Goal: Navigation & Orientation: Understand site structure

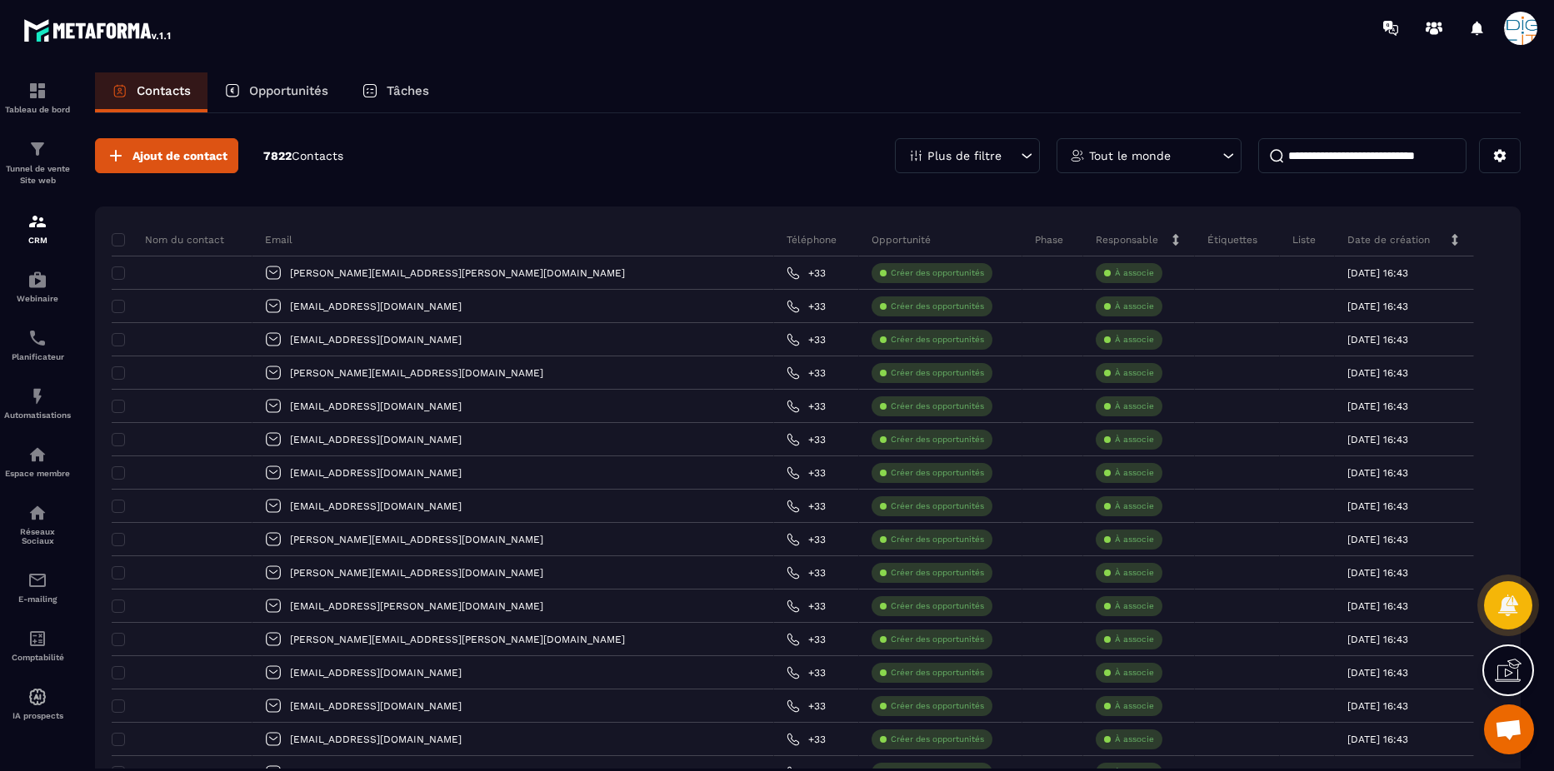
click at [293, 157] on p "7822 Contacts" at bounding box center [303, 156] width 80 height 16
click at [280, 84] on p "Opportunités" at bounding box center [288, 90] width 79 height 15
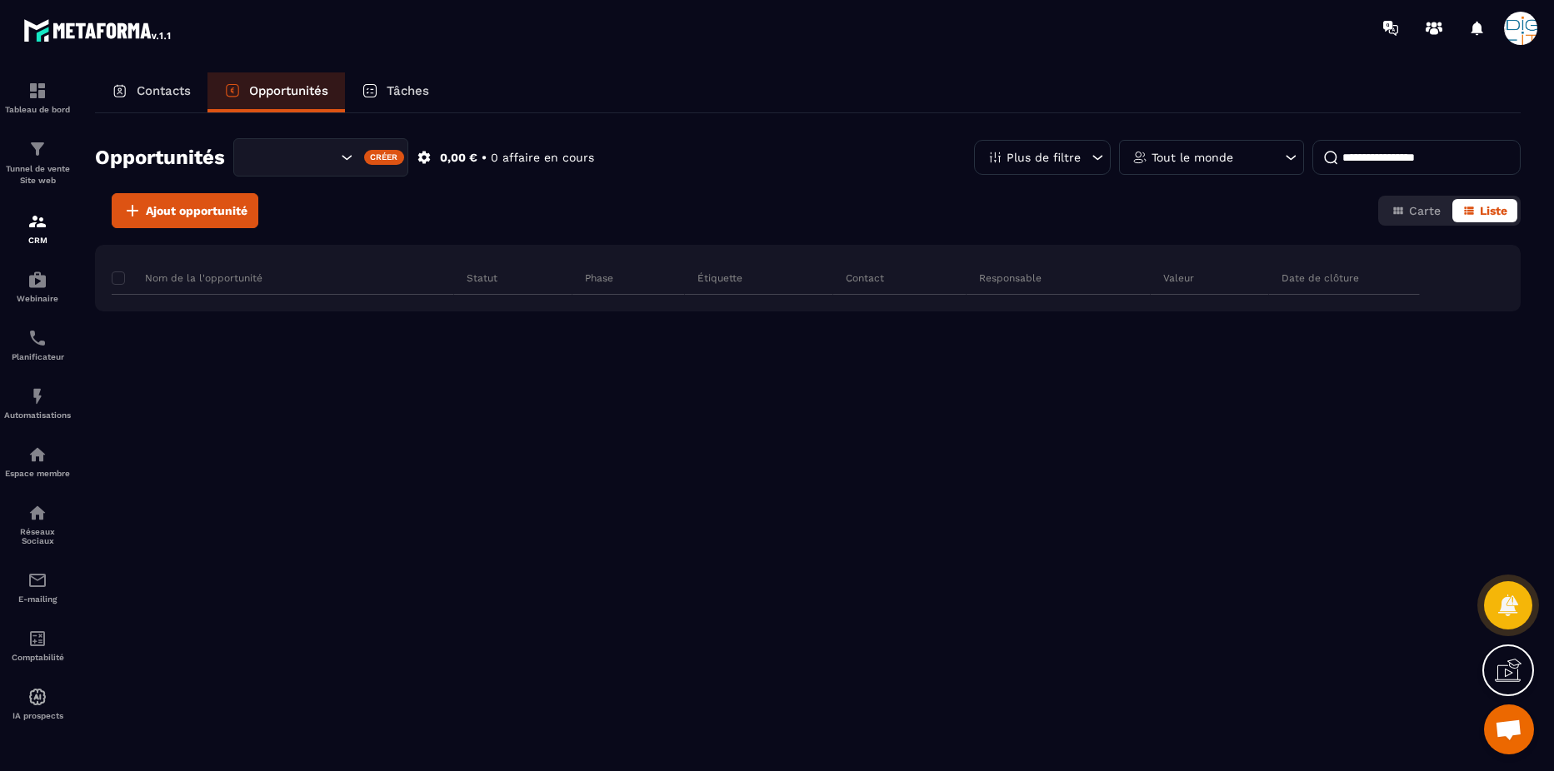
click at [136, 80] on div "Contacts" at bounding box center [151, 92] width 112 height 40
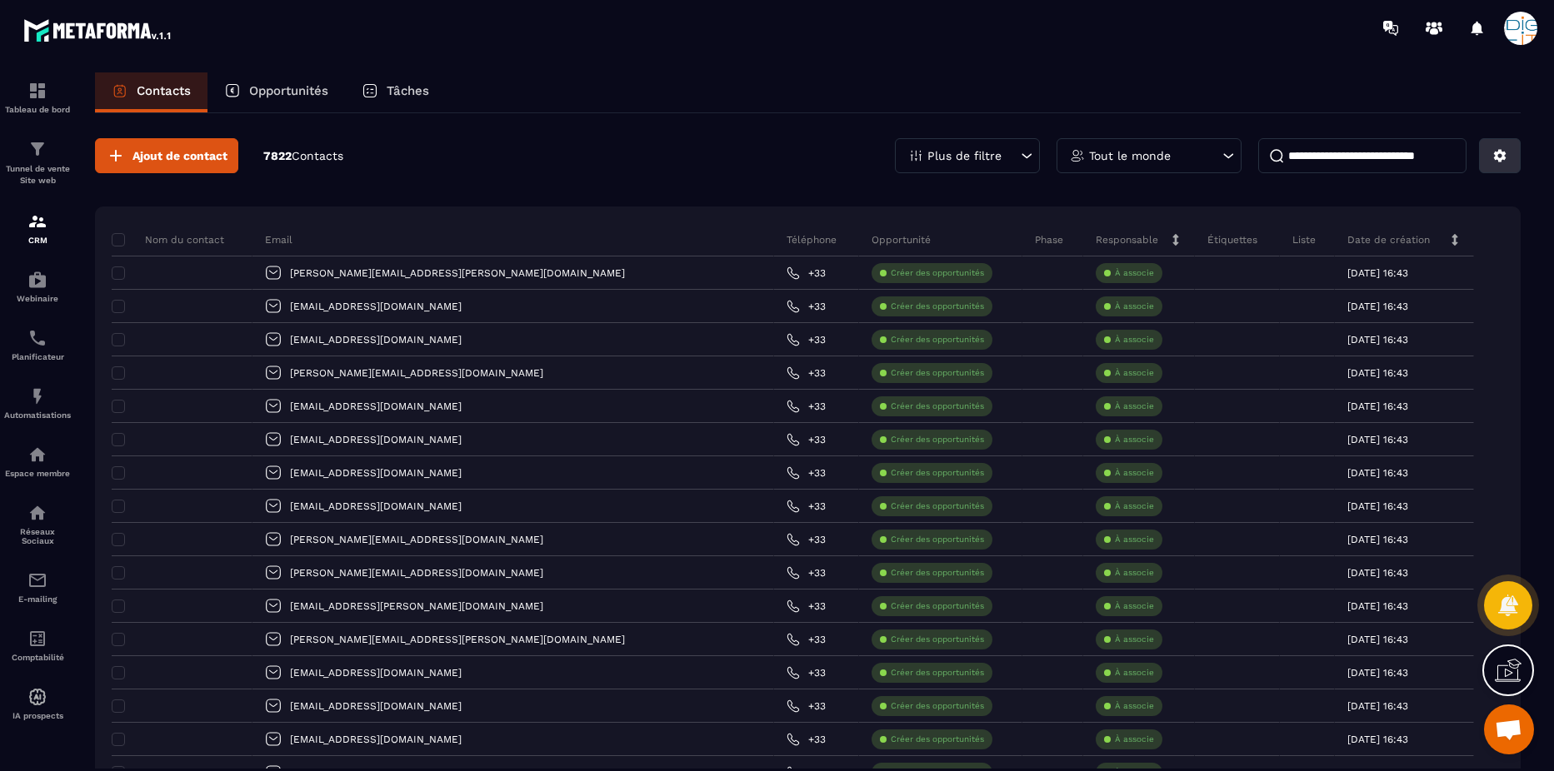
click at [1494, 152] on icon at bounding box center [1499, 155] width 15 height 15
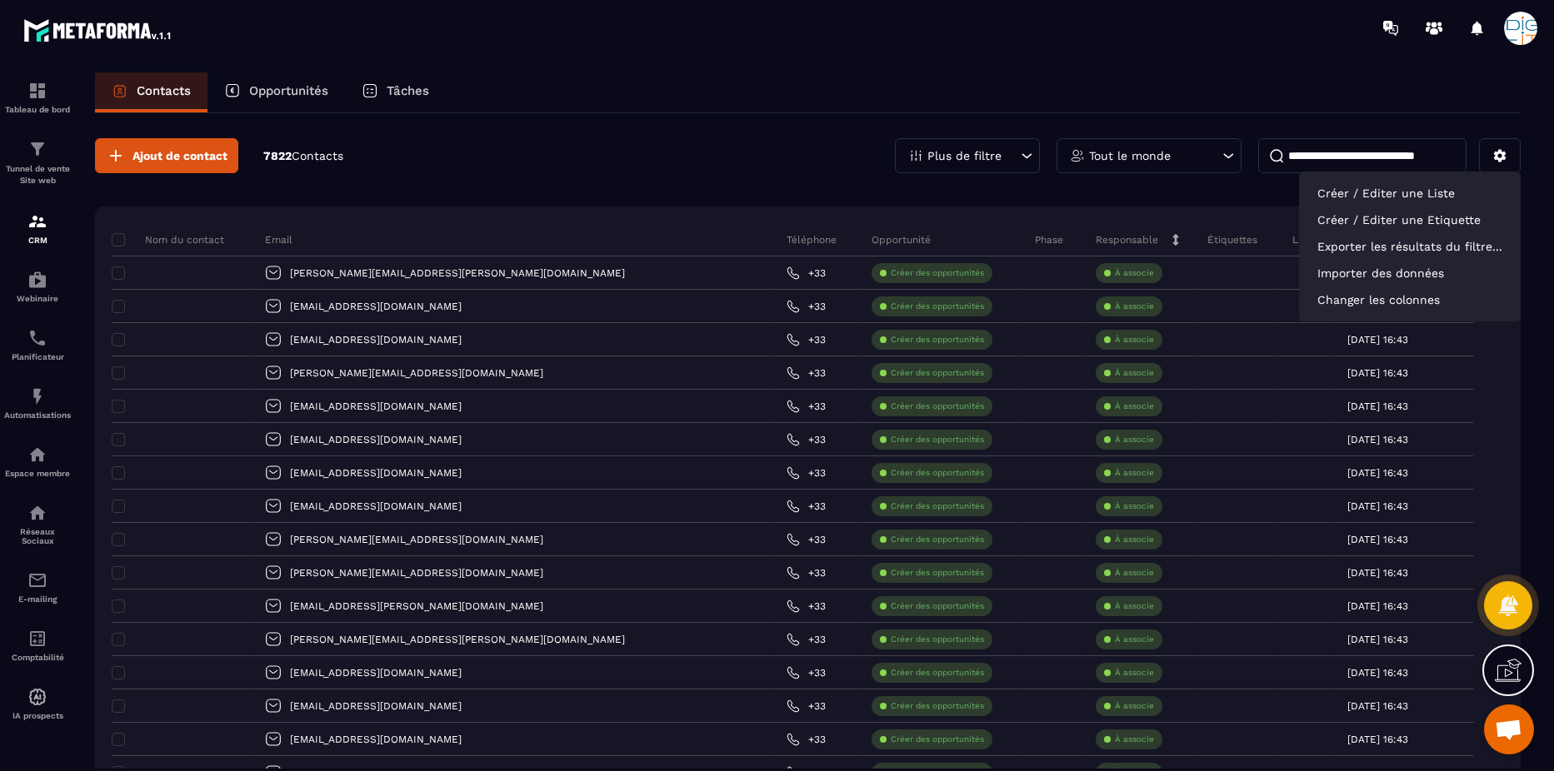
click at [1214, 159] on div "Tout le monde" at bounding box center [1148, 155] width 185 height 35
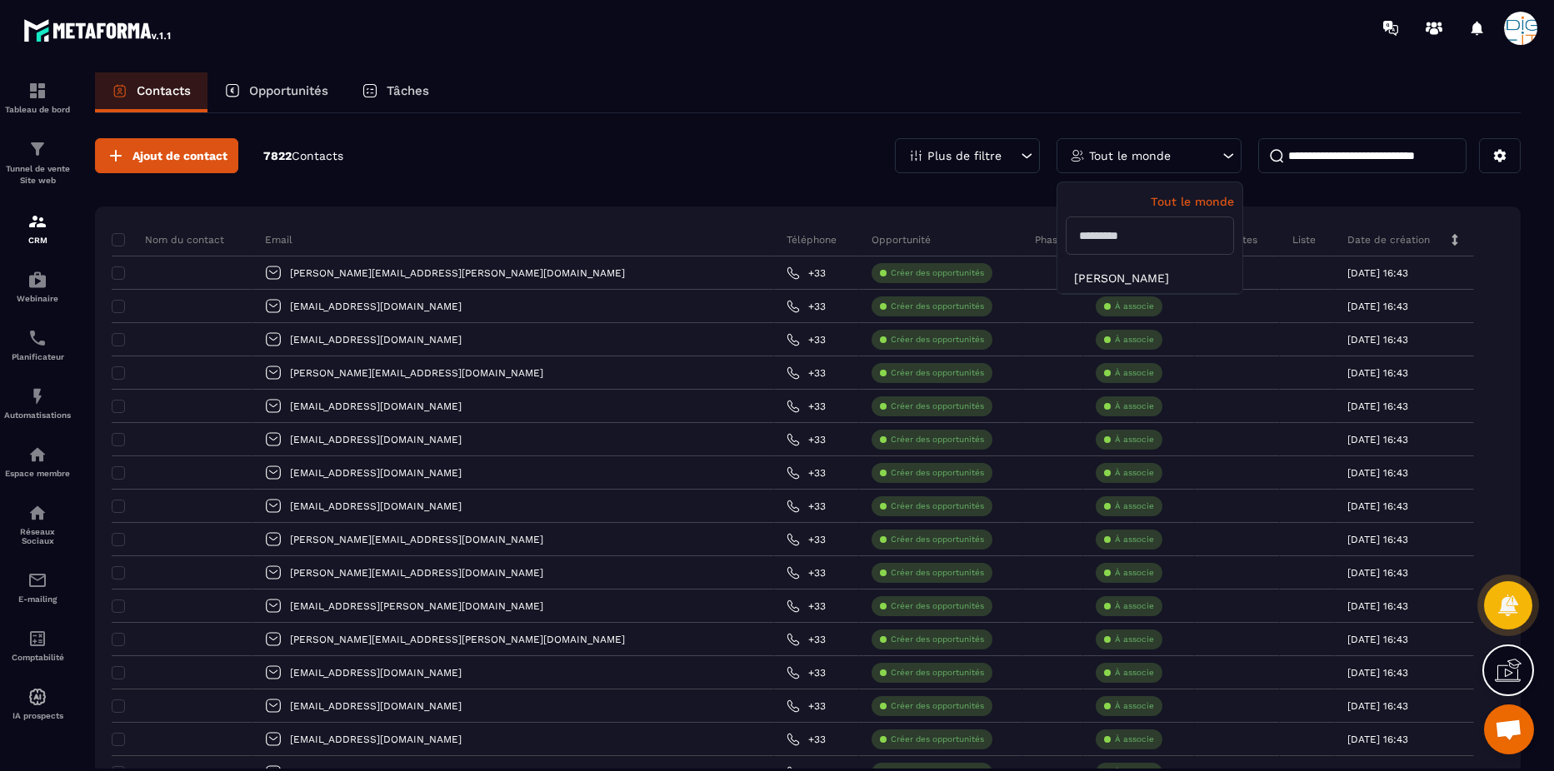
click at [1214, 159] on div "Tout le monde" at bounding box center [1148, 155] width 185 height 35
click at [40, 87] on img at bounding box center [37, 91] width 20 height 20
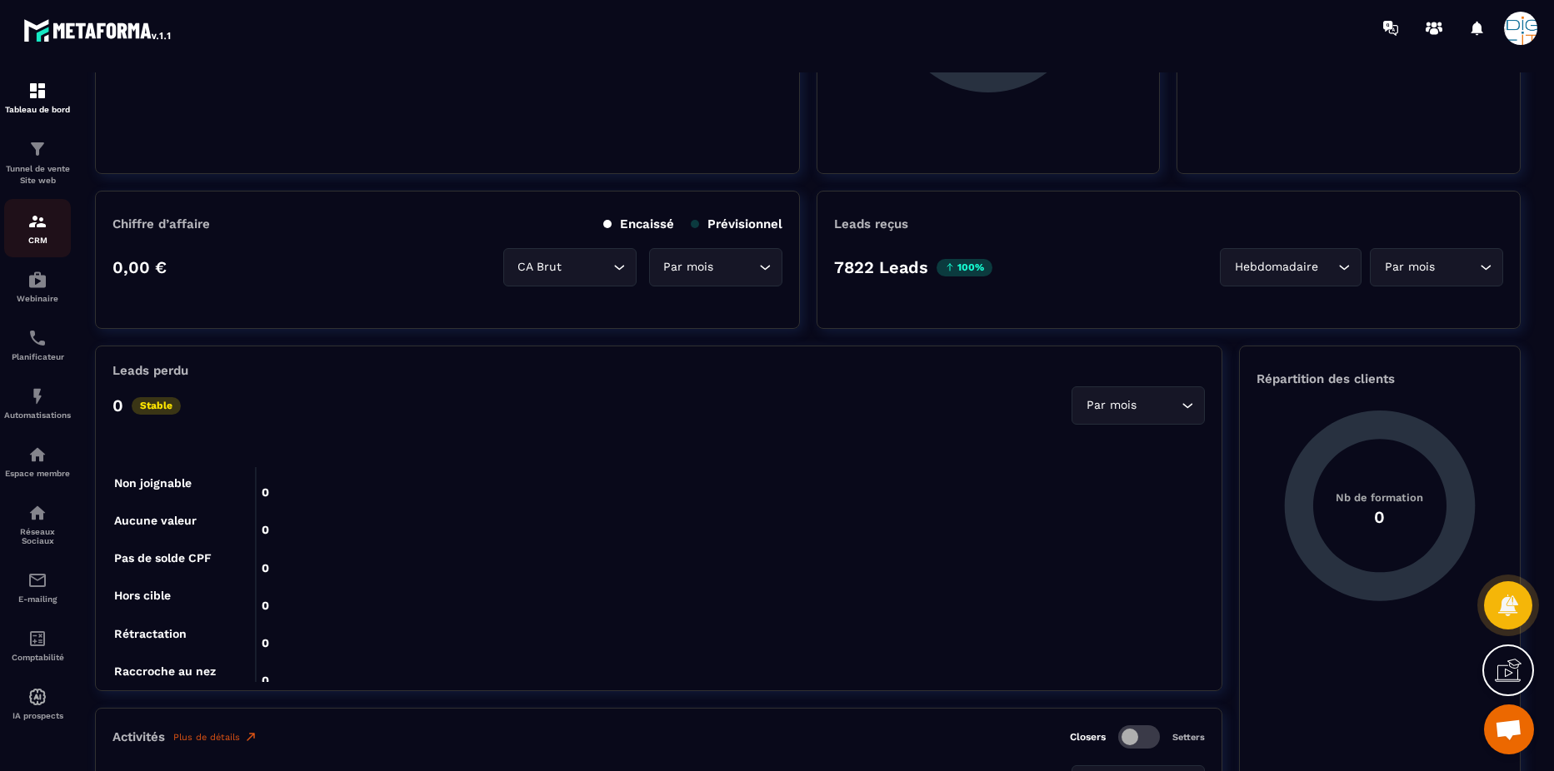
click at [38, 225] on img at bounding box center [37, 222] width 20 height 20
